Goal: Task Accomplishment & Management: Use online tool/utility

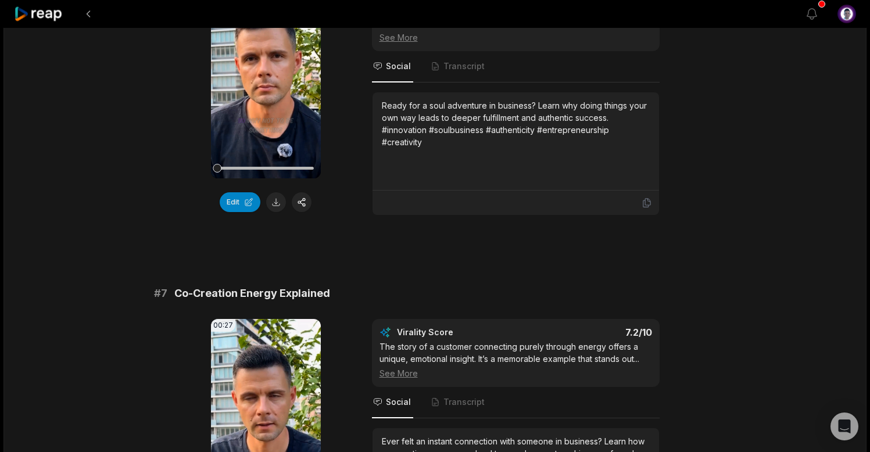
scroll to position [1876, 0]
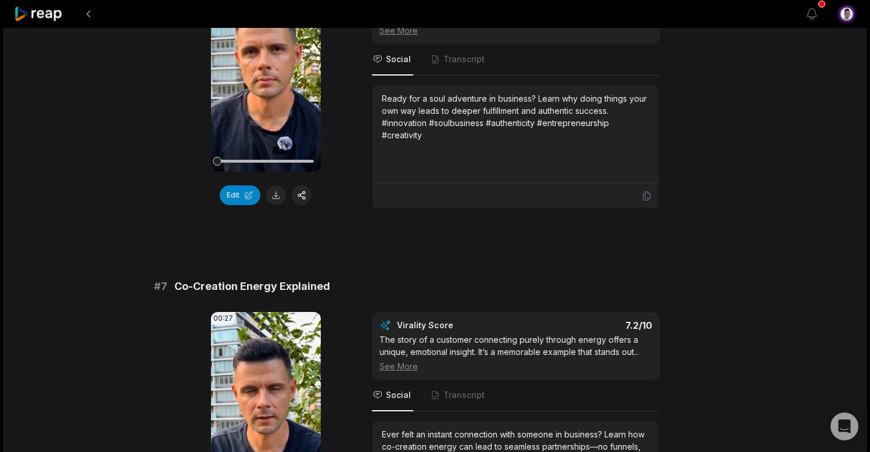
click at [272, 154] on div at bounding box center [265, 161] width 97 height 20
click at [263, 154] on div at bounding box center [265, 161] width 97 height 20
click at [269, 186] on div "Edit" at bounding box center [266, 195] width 110 height 20
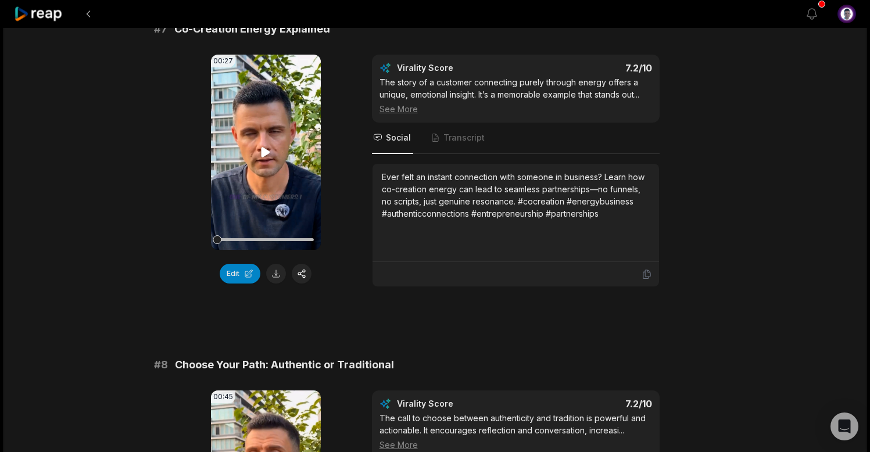
click at [268, 148] on icon at bounding box center [266, 152] width 14 height 14
click at [270, 149] on icon at bounding box center [266, 152] width 14 height 14
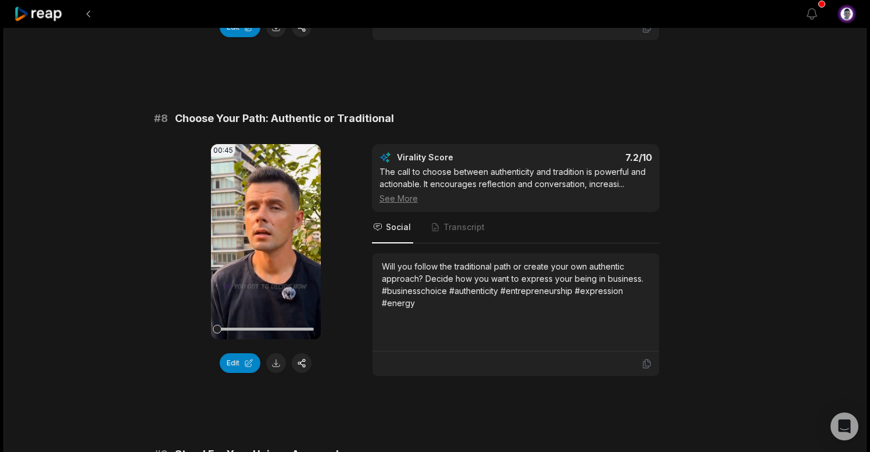
scroll to position [2384, 0]
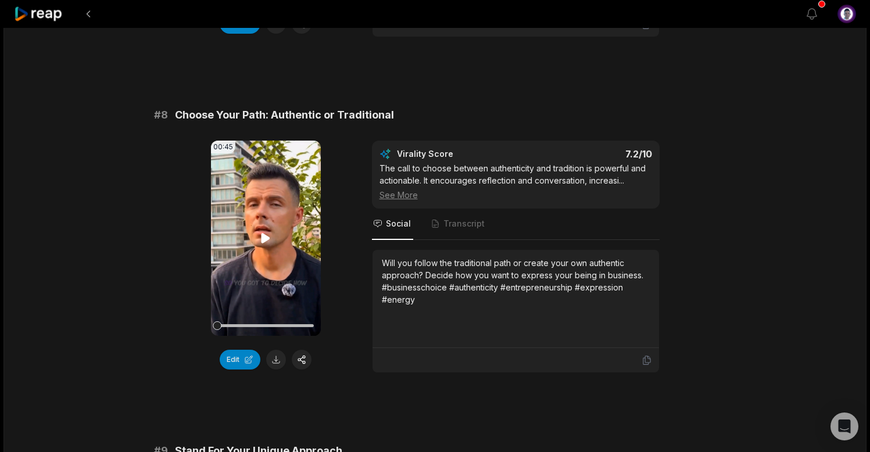
click at [266, 237] on icon at bounding box center [266, 238] width 9 height 10
click at [266, 237] on icon at bounding box center [266, 238] width 14 height 14
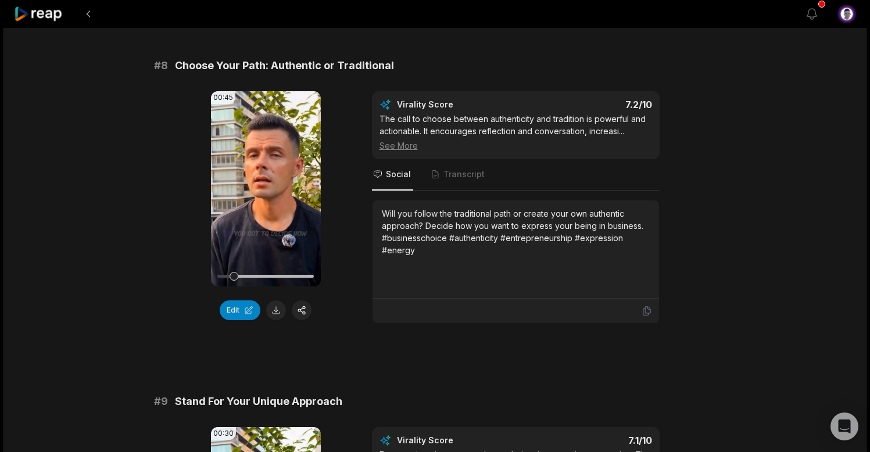
scroll to position [2437, 0]
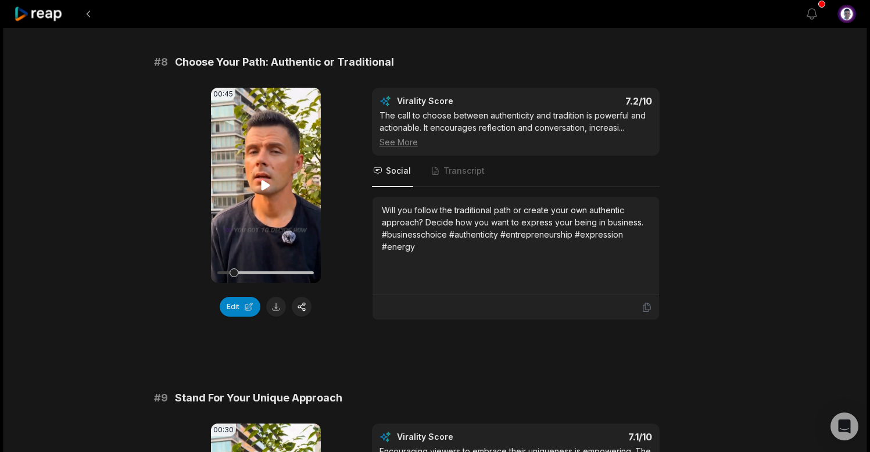
click at [265, 184] on icon at bounding box center [266, 185] width 9 height 10
click at [267, 186] on icon at bounding box center [266, 186] width 14 height 14
